Goal: Information Seeking & Learning: Find specific fact

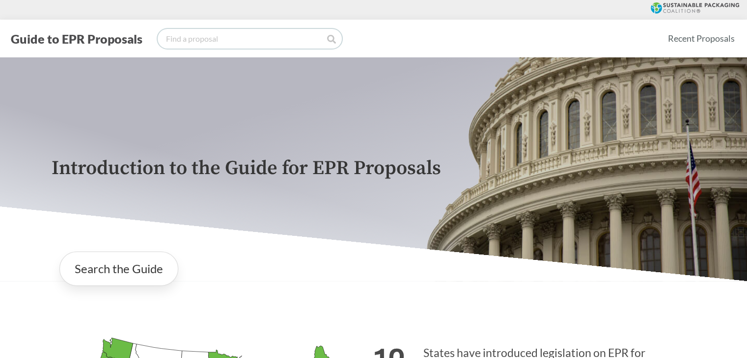
click at [208, 42] on input "search" at bounding box center [250, 39] width 184 height 20
type input "foamular NGX"
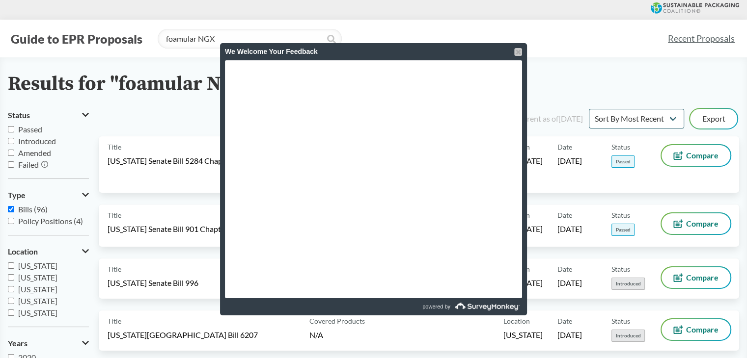
click at [518, 52] on div at bounding box center [518, 52] width 8 height 8
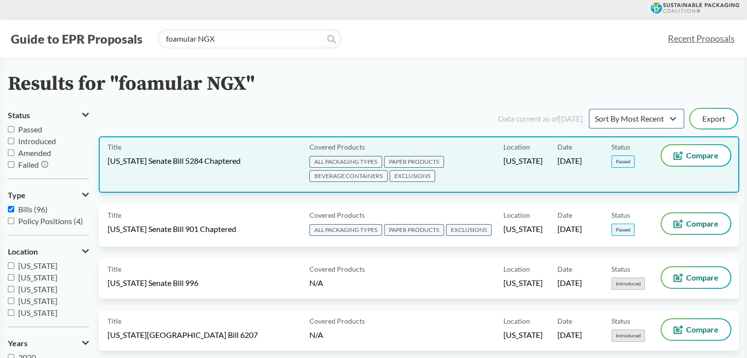
click at [214, 158] on span "[US_STATE] Senate Bill 5284 Chaptered" at bounding box center [174, 161] width 133 height 11
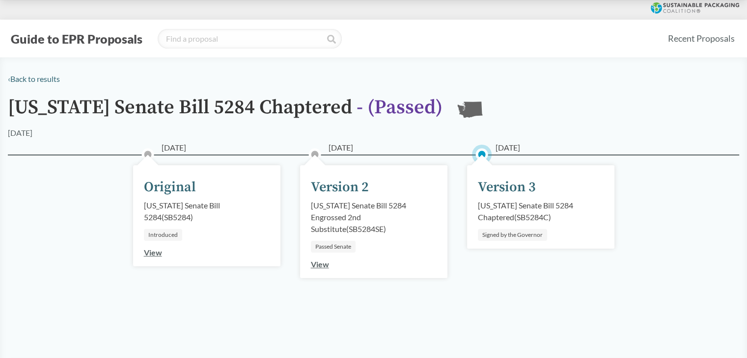
type input "foamular NGX"
